Goal: Task Accomplishment & Management: Use online tool/utility

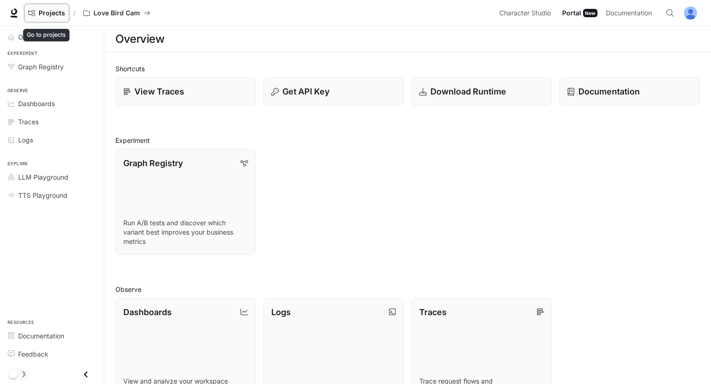
click at [61, 19] on link "Projects" at bounding box center [46, 13] width 45 height 19
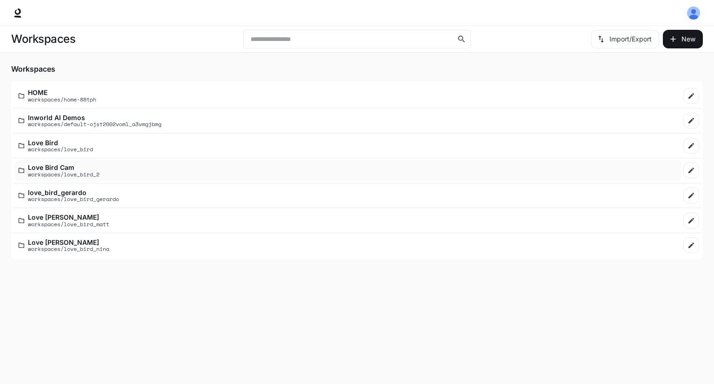
click at [91, 180] on link "Love Bird Cam workspaces/love_bird_2" at bounding box center [348, 170] width 667 height 21
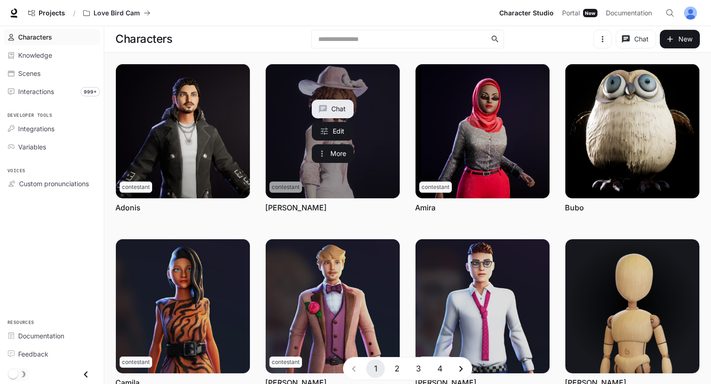
scroll to position [186, 0]
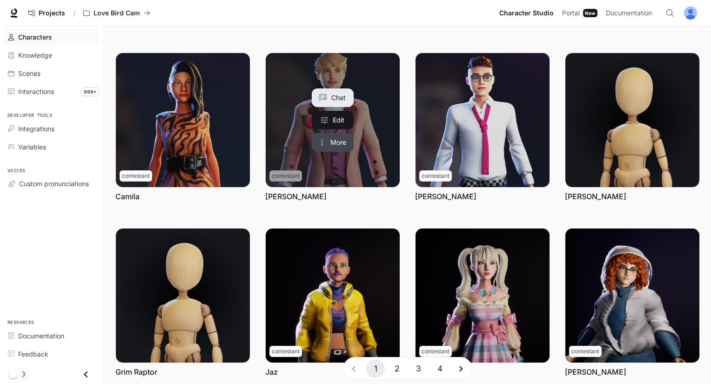
click at [325, 142] on icon "More actions" at bounding box center [321, 142] width 9 height 9
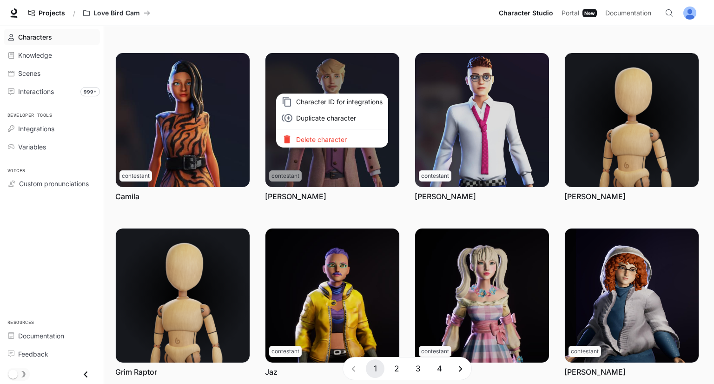
click at [332, 105] on span "Character ID for integrations" at bounding box center [339, 102] width 86 height 10
